Goal: Transaction & Acquisition: Subscribe to service/newsletter

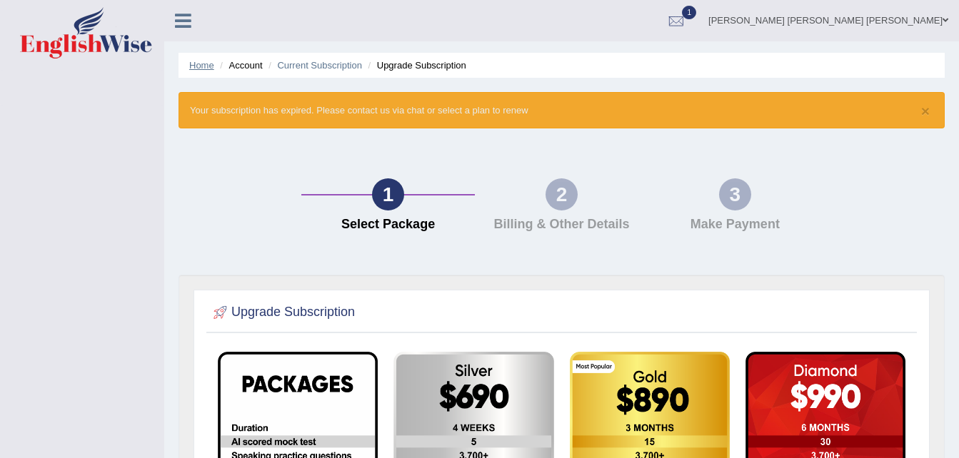
click at [196, 66] on link "Home" at bounding box center [201, 65] width 25 height 11
click at [188, 11] on icon at bounding box center [183, 20] width 16 height 19
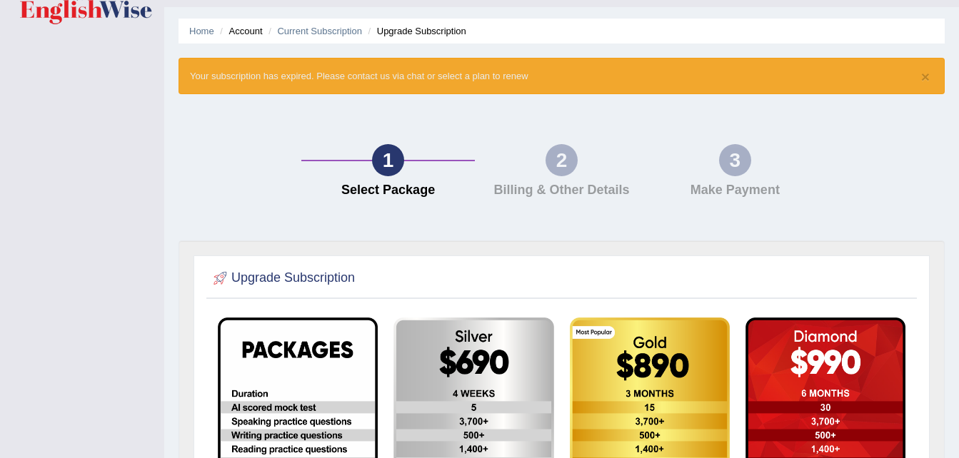
scroll to position [33, 0]
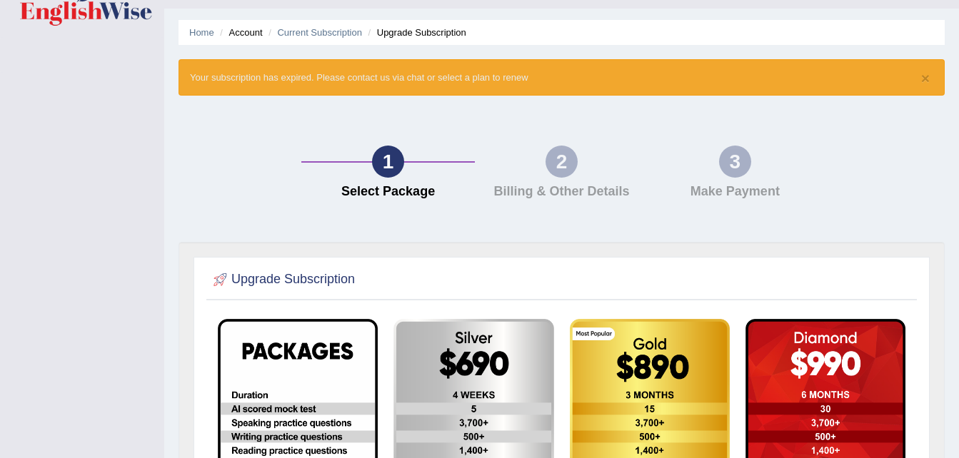
click at [462, 72] on div "× Your subscription has expired. Please contact us via chat or select a plan to…" at bounding box center [562, 77] width 766 height 36
click at [509, 79] on div "× Your subscription has expired. Please contact us via chat or select a plan to…" at bounding box center [562, 77] width 766 height 36
click at [257, 33] on li "Account" at bounding box center [239, 33] width 46 height 14
click at [238, 36] on li "Account" at bounding box center [239, 33] width 46 height 14
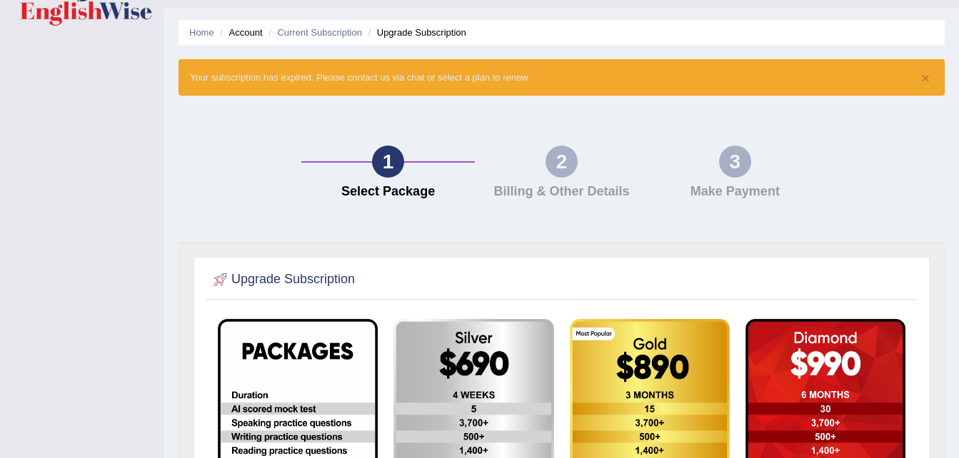
click at [436, 31] on li "Upgrade Subscription" at bounding box center [415, 33] width 101 height 14
drag, startPoint x: 436, startPoint y: 31, endPoint x: 408, endPoint y: 28, distance: 27.3
click at [408, 28] on li "Upgrade Subscription" at bounding box center [415, 33] width 101 height 14
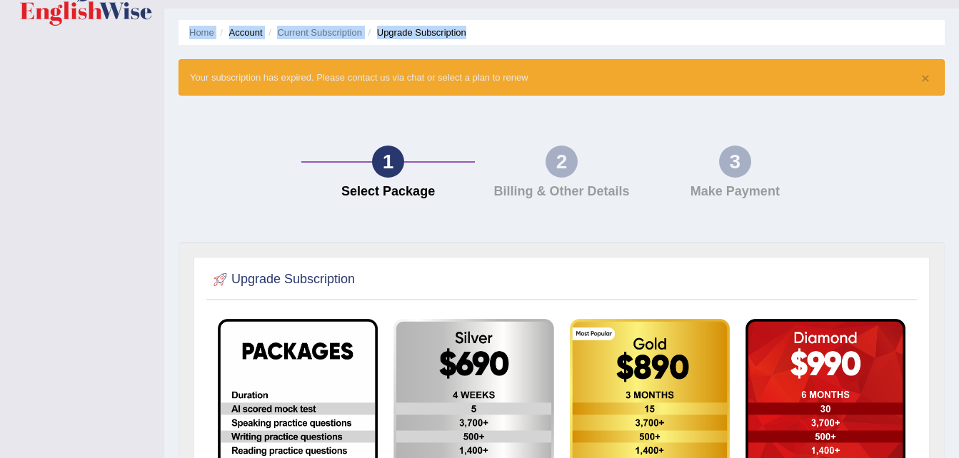
click at [408, 28] on li "Upgrade Subscription" at bounding box center [415, 33] width 101 height 14
click at [209, 149] on div "1 Select Package 2 Billing & Other Details 3 Make Payment" at bounding box center [561, 176] width 781 height 132
click at [413, 33] on li "Upgrade Subscription" at bounding box center [415, 33] width 101 height 14
click at [446, 32] on li "Upgrade Subscription" at bounding box center [415, 33] width 101 height 14
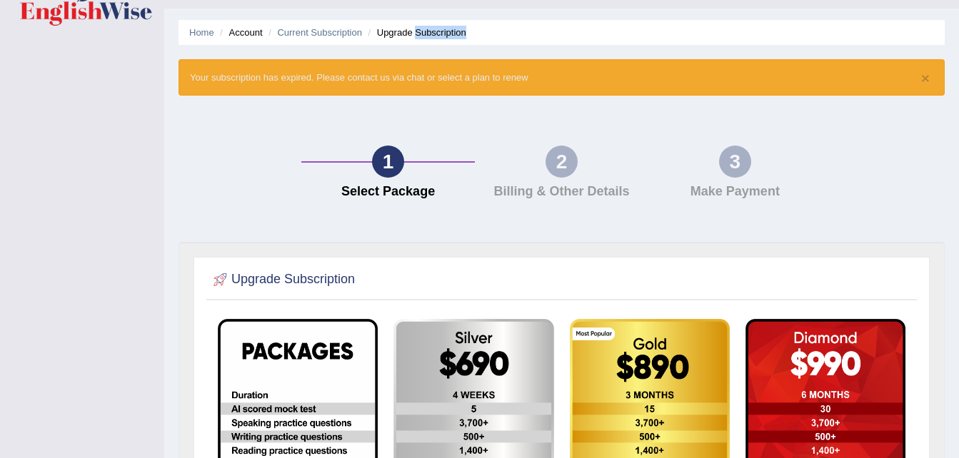
click at [446, 32] on li "Upgrade Subscription" at bounding box center [415, 33] width 101 height 14
click at [203, 156] on div "1 Select Package 2 Billing & Other Details 3 Make Payment" at bounding box center [561, 176] width 781 height 132
